Goal: Find specific page/section: Find specific page/section

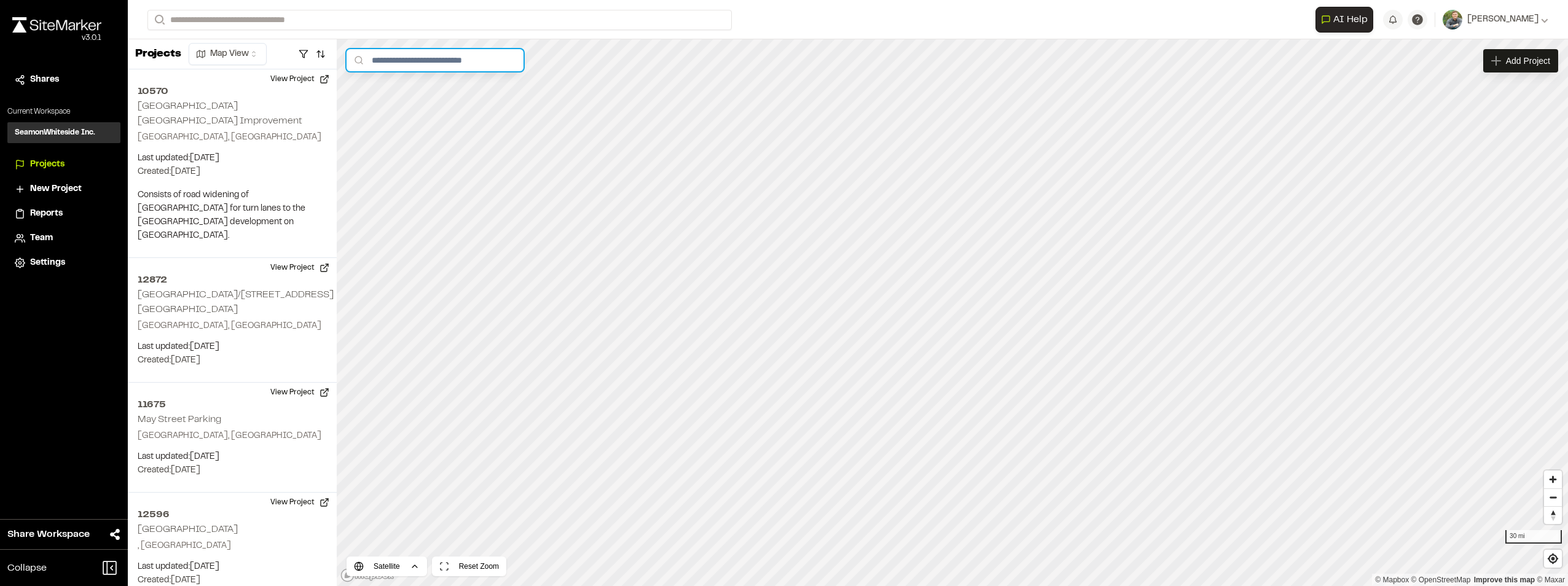
click at [436, 61] on input "text" at bounding box center [435, 60] width 177 height 22
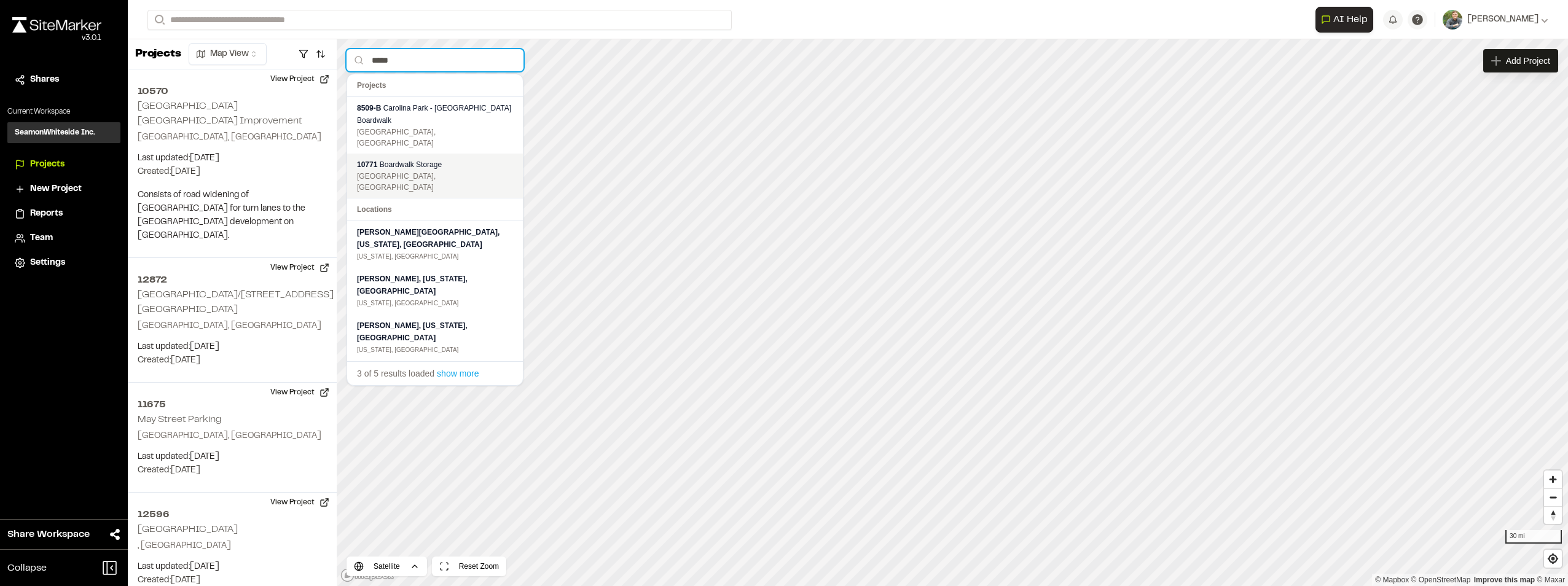
type input "*****"
click at [435, 160] on span "Boardwalk Storage" at bounding box center [410, 165] width 62 height 9
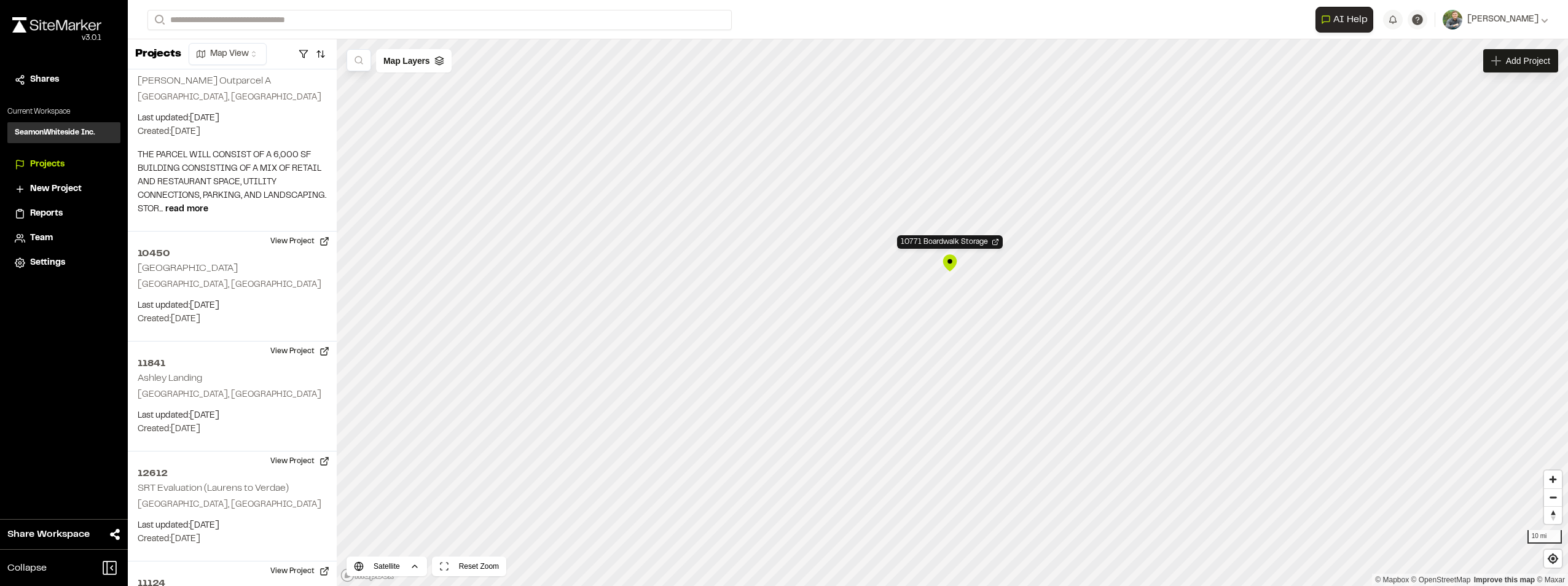
scroll to position [28076, 0]
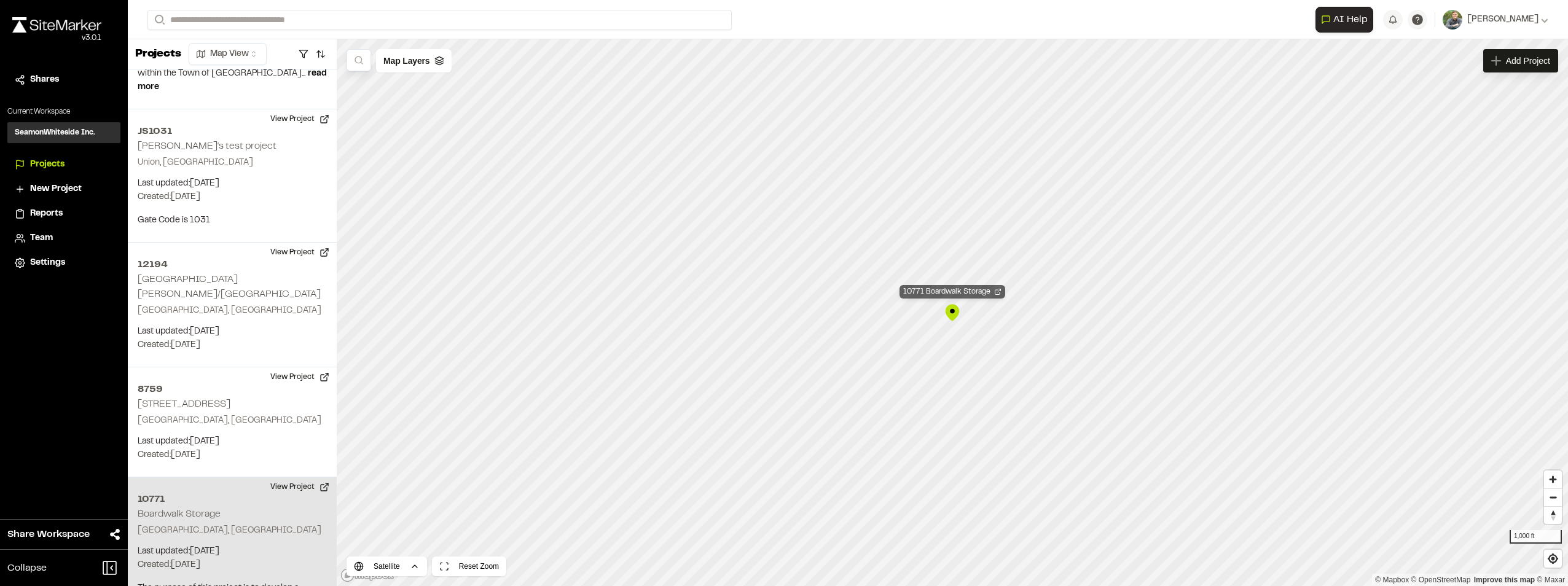
click at [966, 295] on div "10771 Boardwalk Storage" at bounding box center [952, 291] width 106 height 13
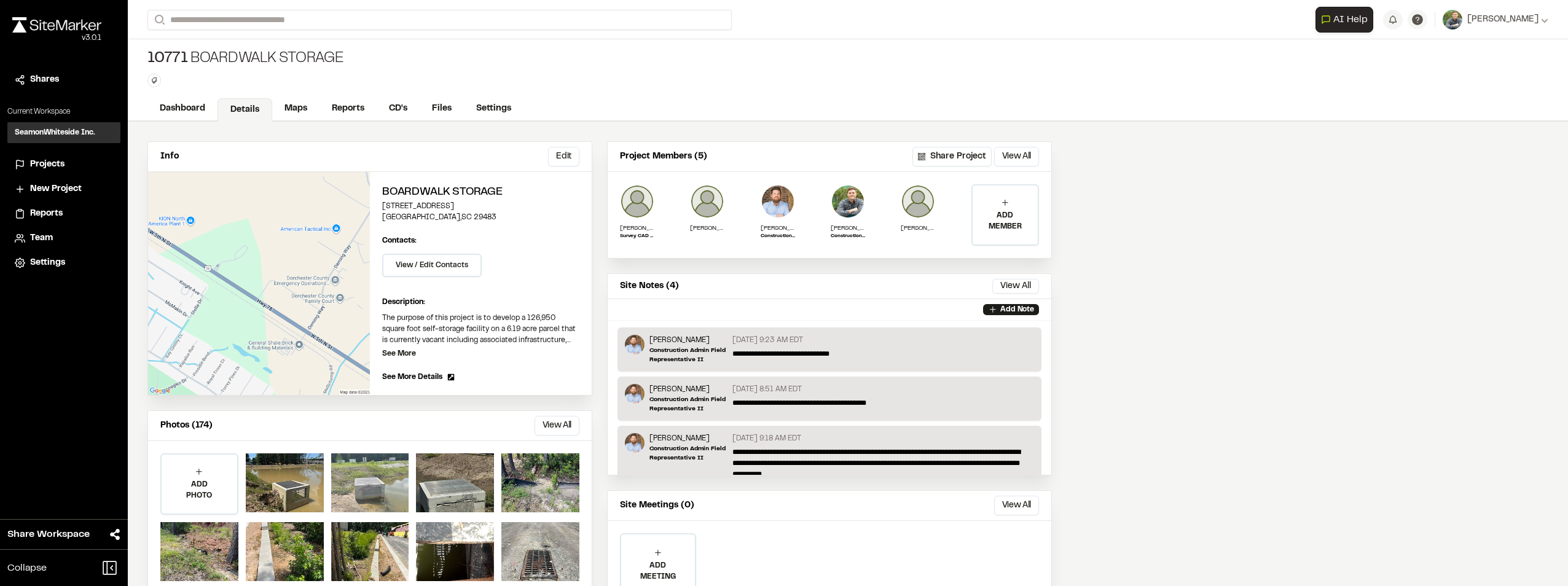
click at [367, 475] on div at bounding box center [370, 482] width 78 height 59
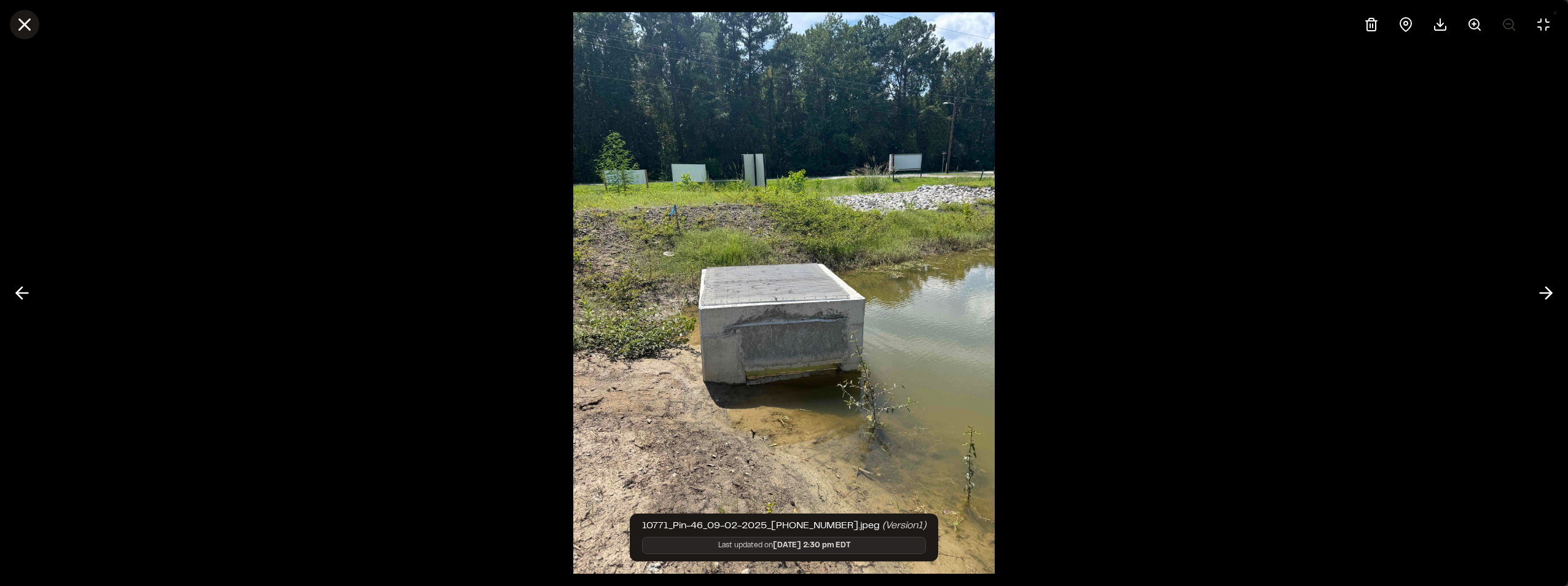
click at [22, 21] on line at bounding box center [25, 25] width 11 height 11
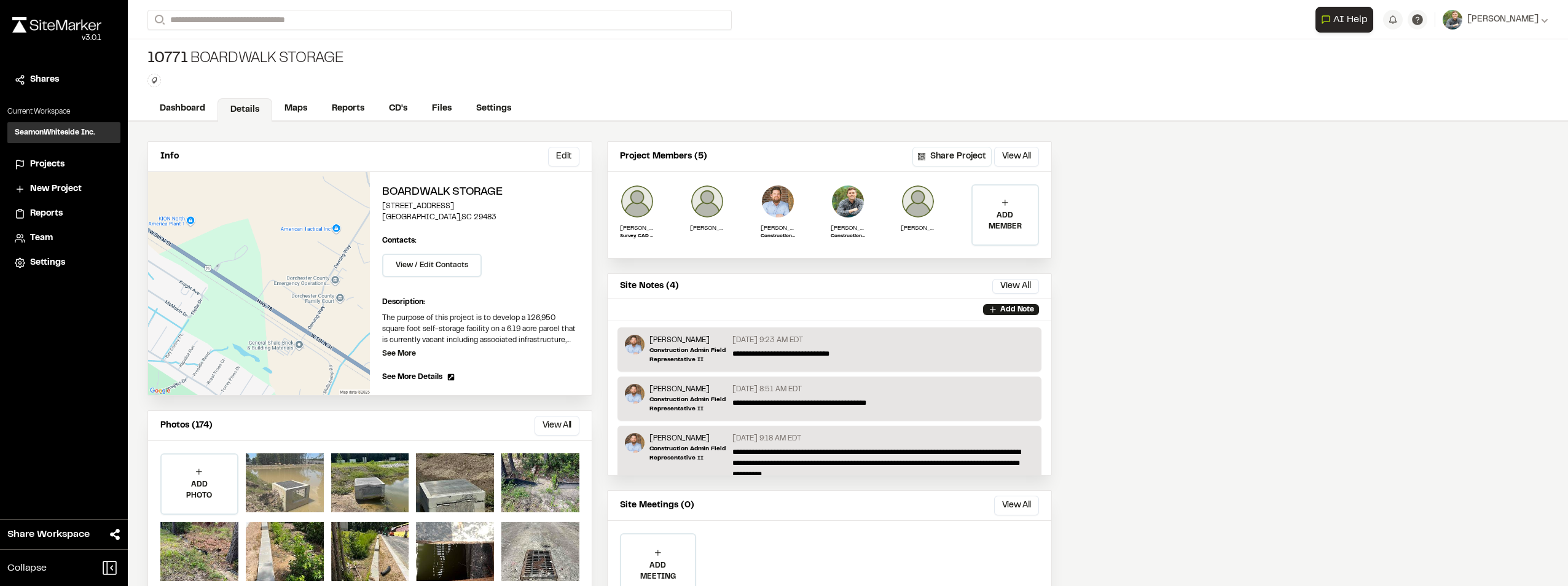
click at [292, 487] on div at bounding box center [284, 482] width 78 height 59
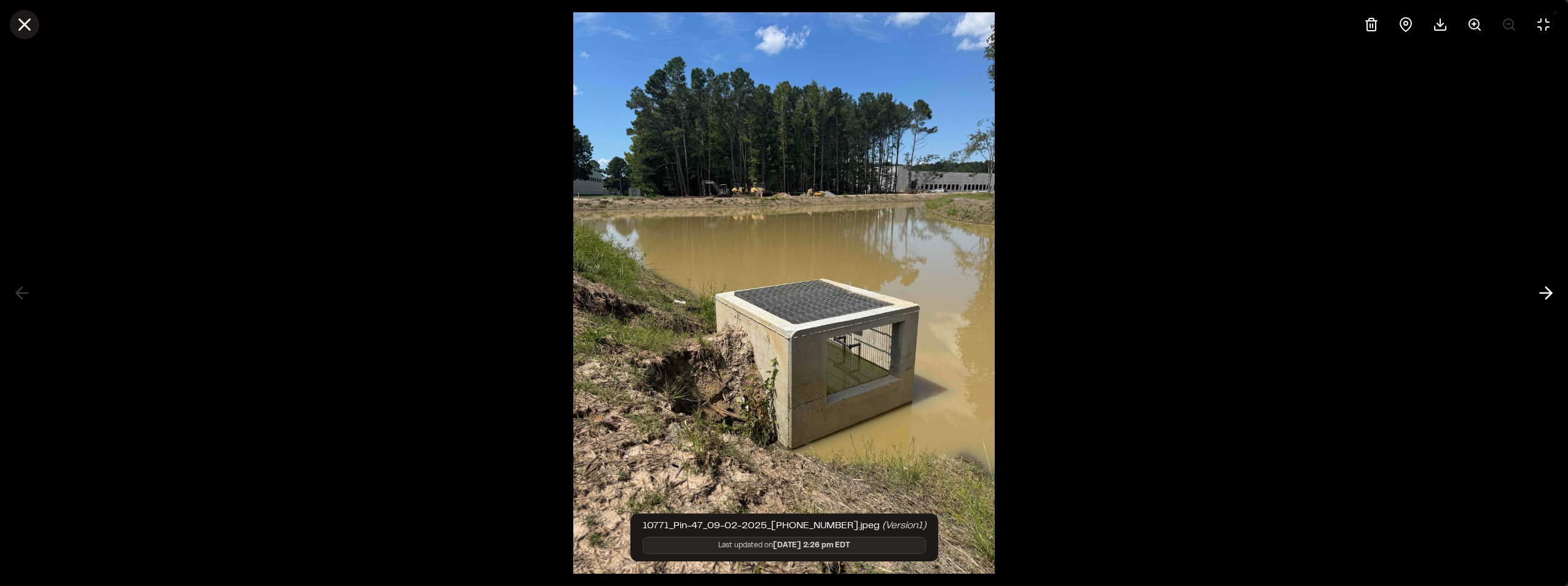
click at [23, 21] on line at bounding box center [25, 25] width 11 height 11
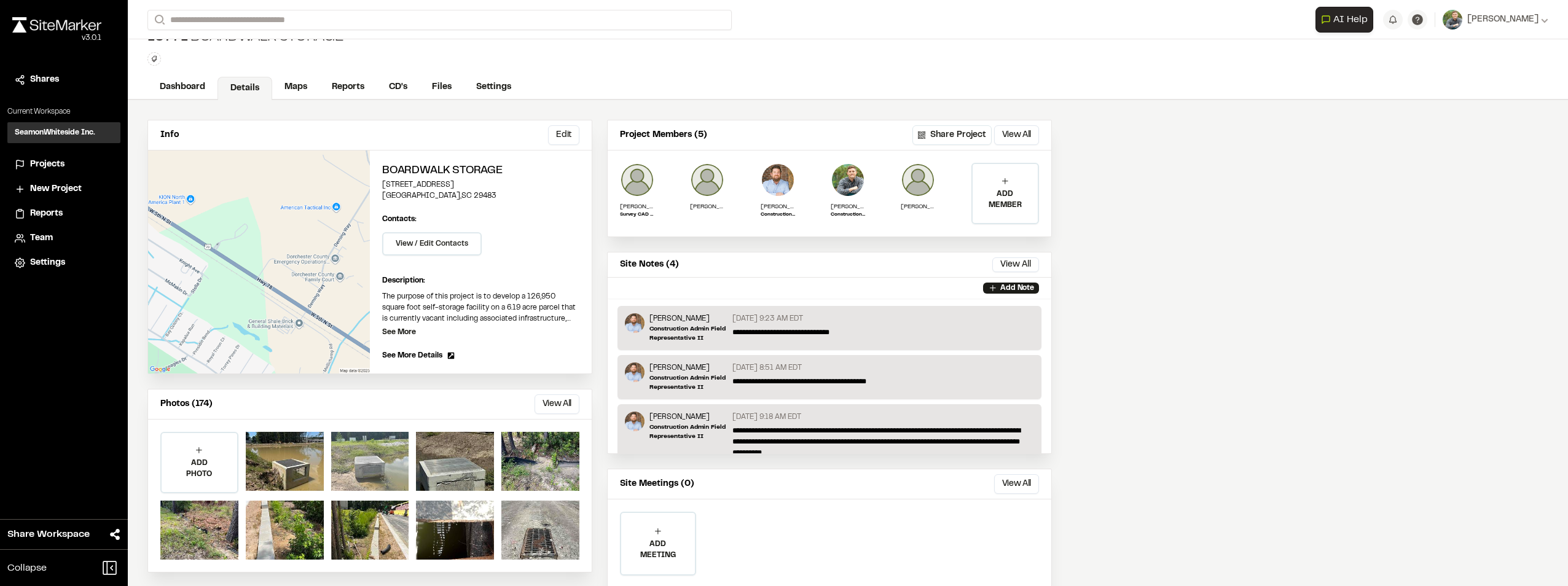
scroll to position [58, 0]
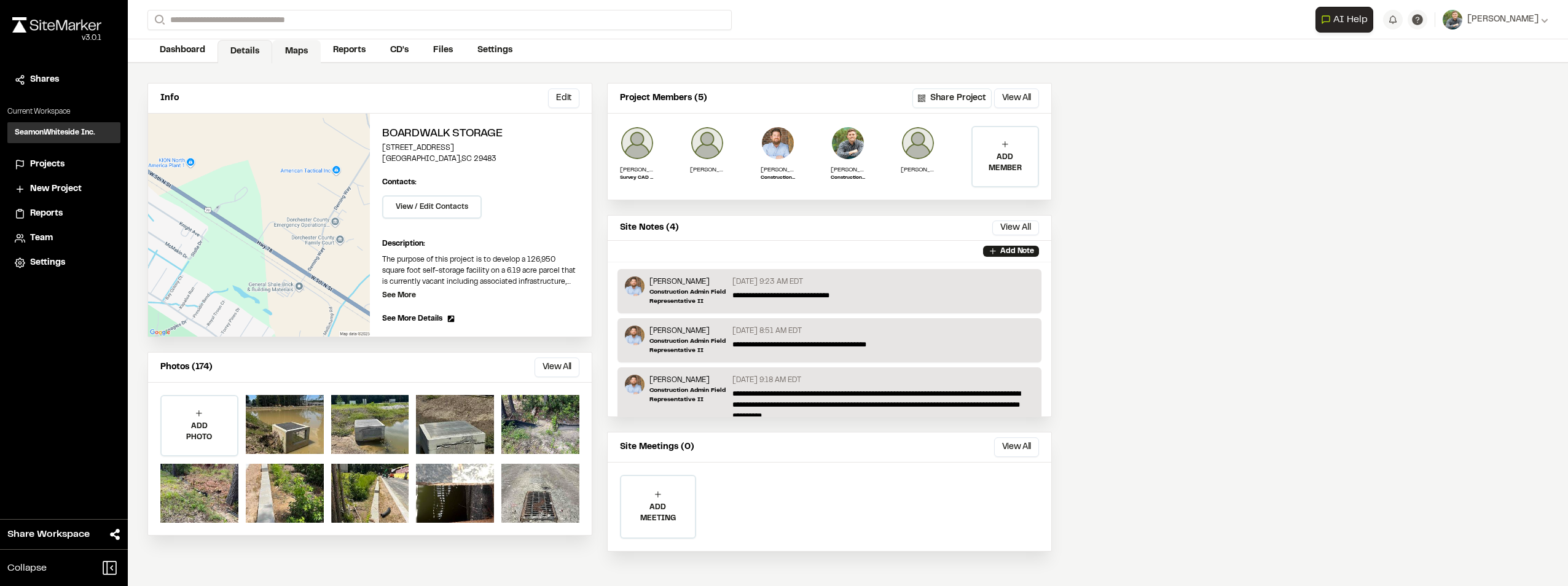
click at [290, 50] on link "Maps" at bounding box center [296, 51] width 48 height 24
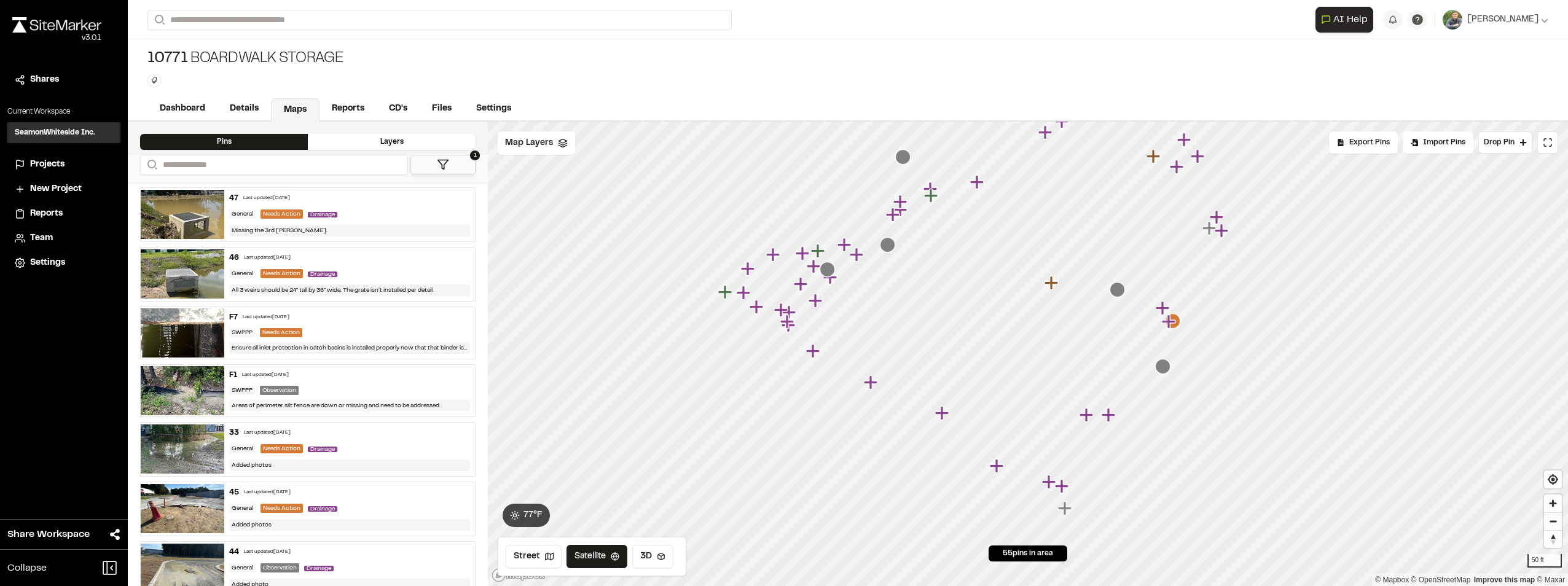
drag, startPoint x: 729, startPoint y: 170, endPoint x: 734, endPoint y: 305, distance: 135.1
click at [734, 300] on icon "Map marker" at bounding box center [726, 292] width 16 height 16
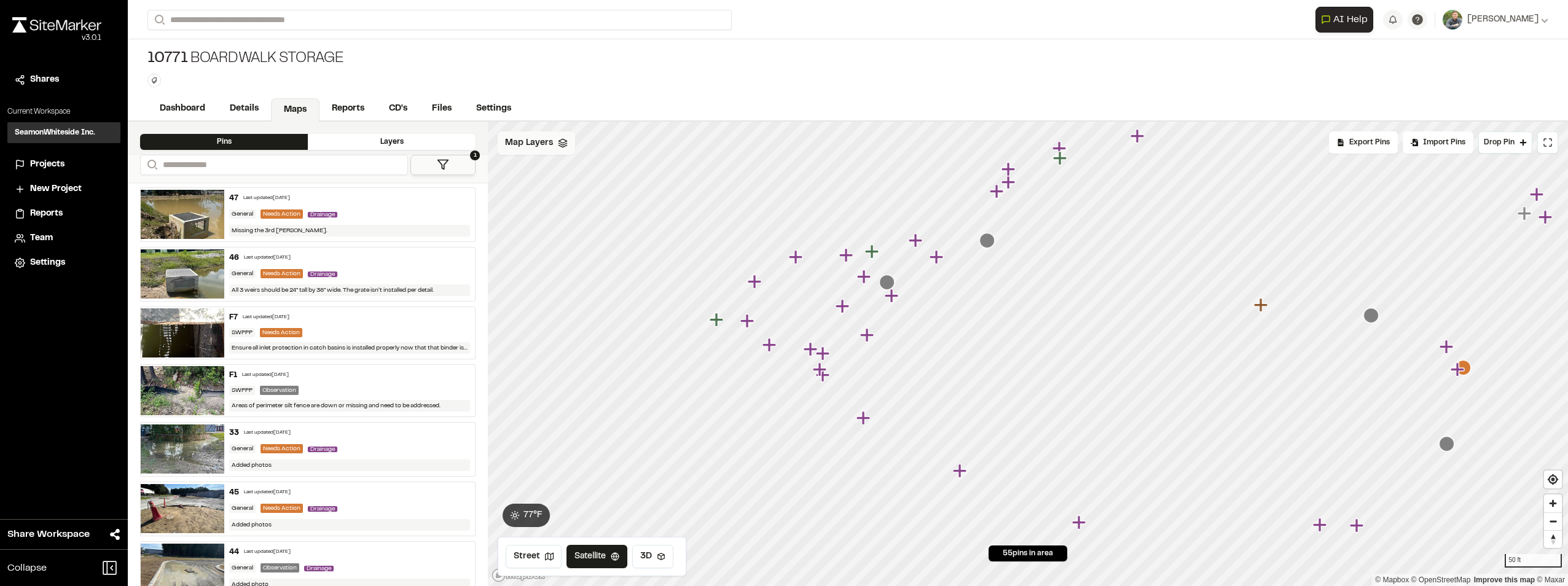
click at [531, 144] on span "Map Layers" at bounding box center [529, 143] width 48 height 13
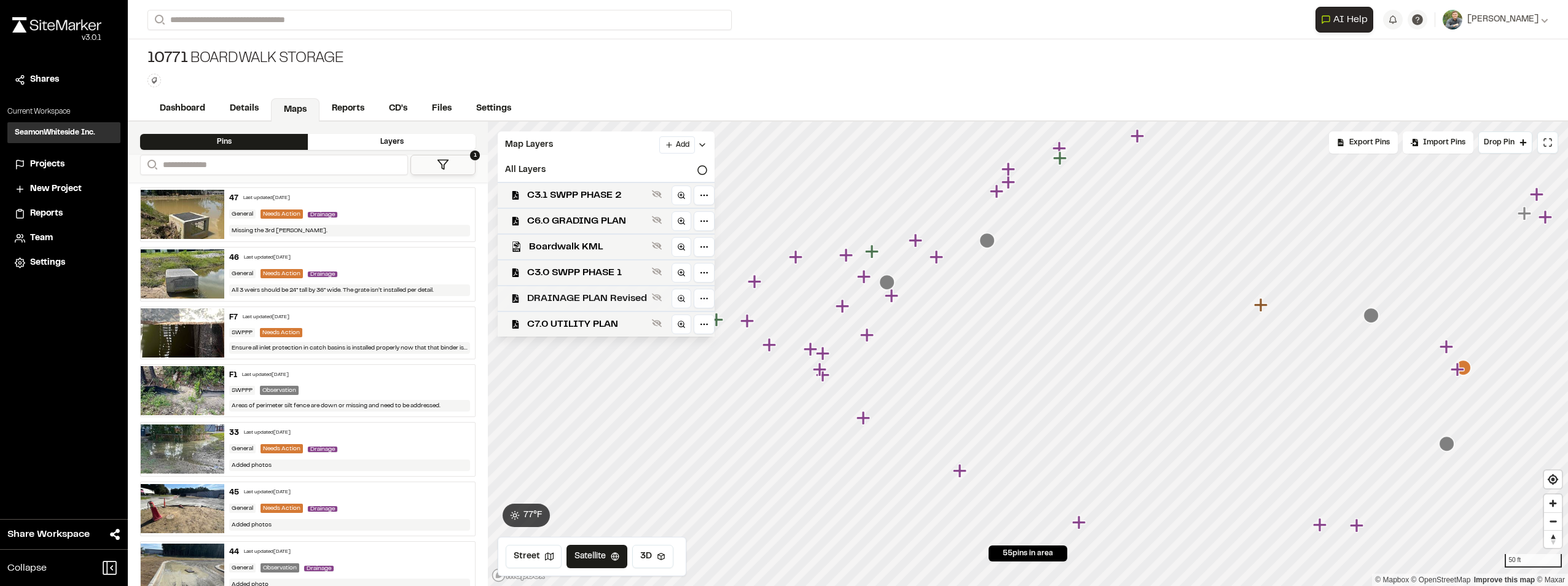
click at [580, 292] on span "DRAINAGE PLAN Revised" at bounding box center [587, 298] width 120 height 15
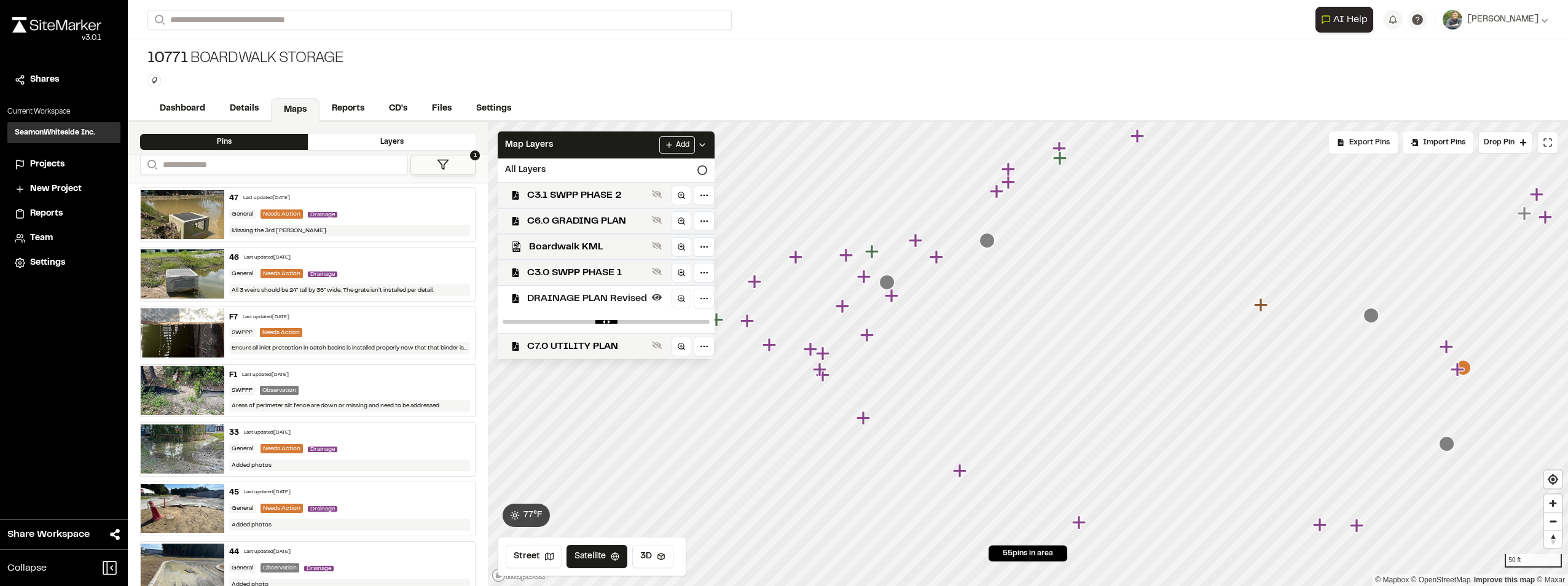
click at [585, 297] on span "DRAINAGE PLAN Revised" at bounding box center [587, 298] width 120 height 15
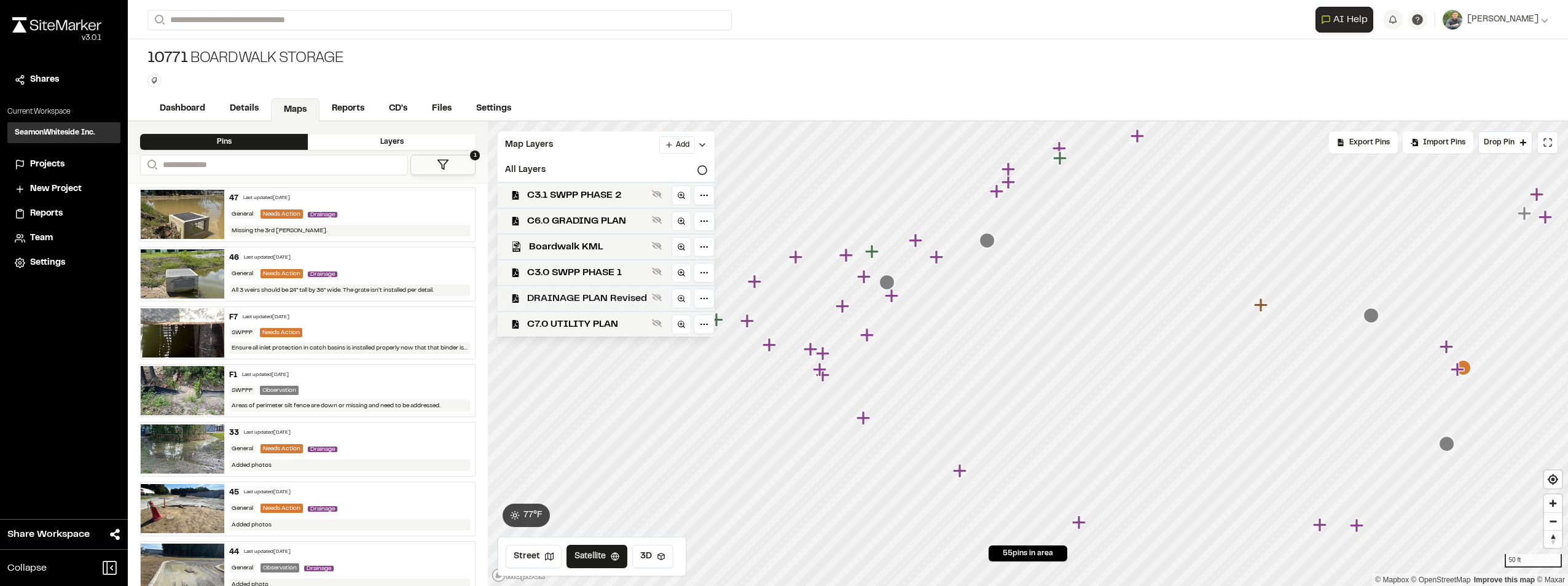
click at [589, 294] on span "DRAINAGE PLAN Revised" at bounding box center [587, 298] width 120 height 15
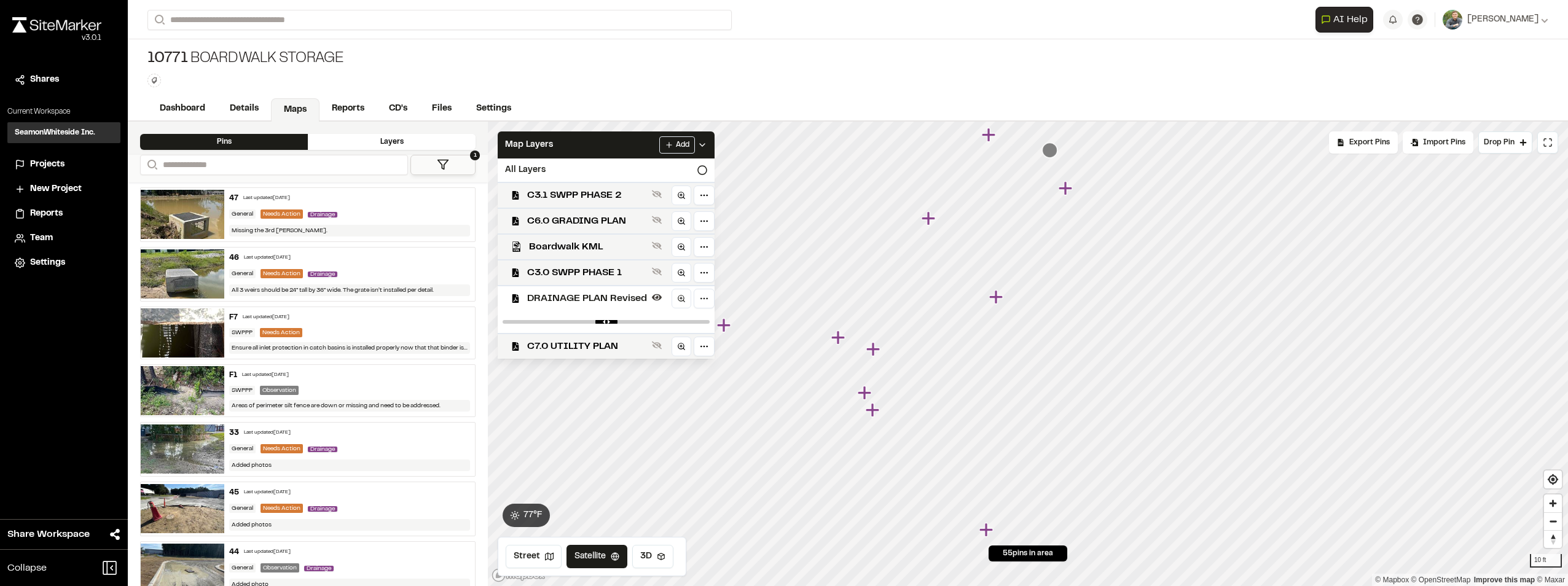
click at [876, 353] on icon "Map marker" at bounding box center [874, 349] width 16 height 16
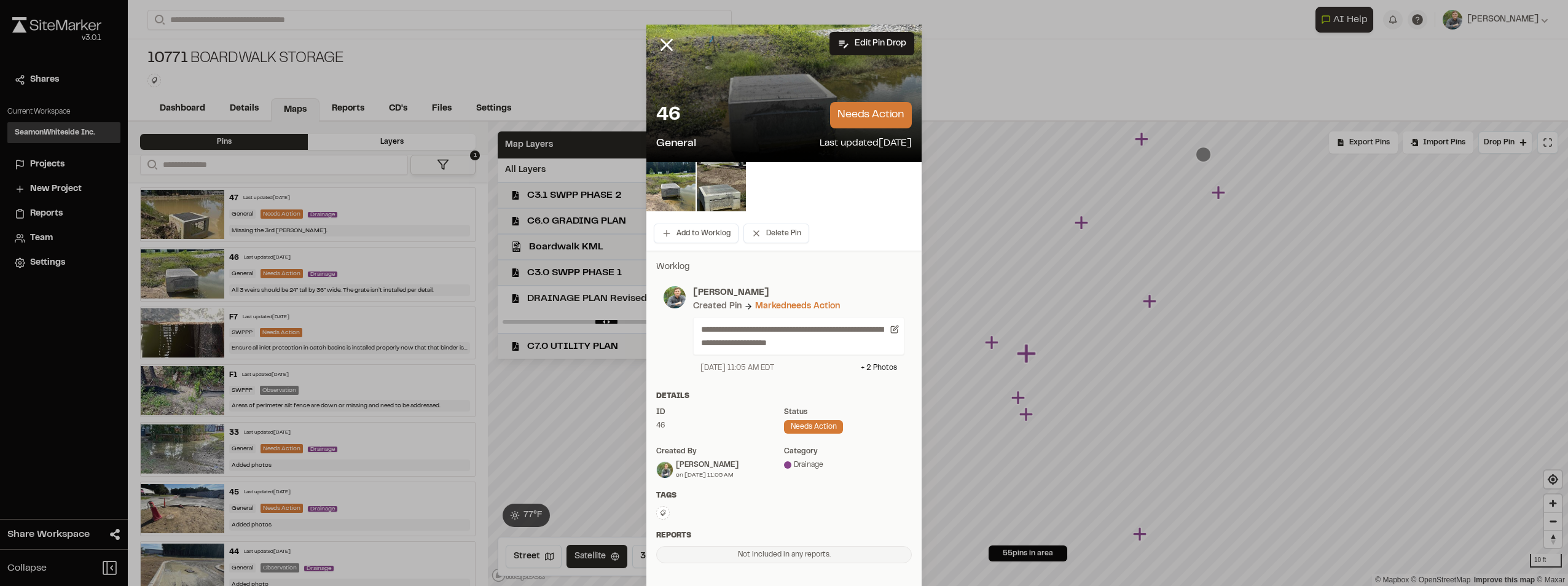
drag, startPoint x: 656, startPoint y: 51, endPoint x: 680, endPoint y: 48, distance: 24.2
click at [656, 51] on icon at bounding box center [667, 45] width 21 height 21
